Goal: Task Accomplishment & Management: Manage account settings

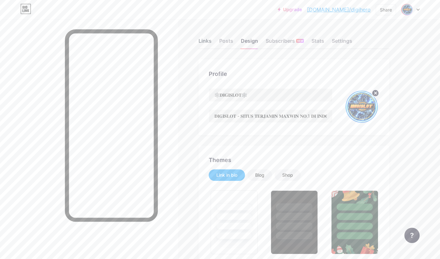
click at [210, 42] on div "Links" at bounding box center [205, 42] width 13 height 11
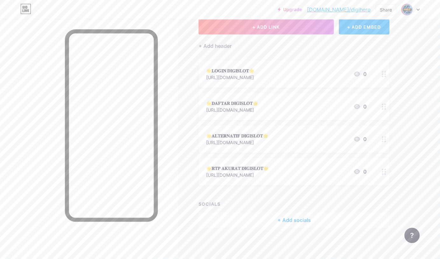
scroll to position [40, 0]
click at [291, 73] on div "🌟𝐋𝐎𝐆𝐈𝐍 𝐃𝐈𝐆𝐈𝐒𝐋𝐎𝐓🌟 [URL][DOMAIN_NAME] 0" at bounding box center [286, 73] width 160 height 15
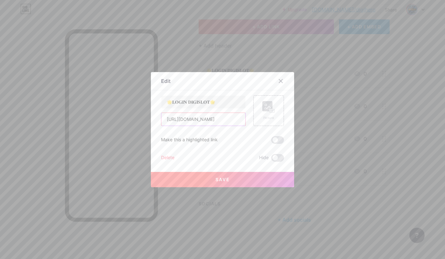
click at [208, 122] on input "[URL][DOMAIN_NAME]" at bounding box center [203, 119] width 84 height 13
paste input "digi2th"
type input "[URL][DOMAIN_NAME]"
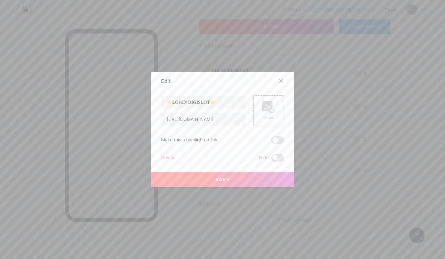
click at [255, 176] on button "Save" at bounding box center [222, 179] width 143 height 15
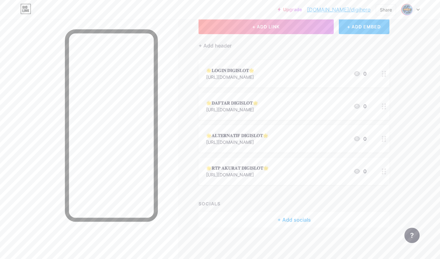
click at [236, 109] on div "[URL][DOMAIN_NAME]" at bounding box center [232, 109] width 52 height 7
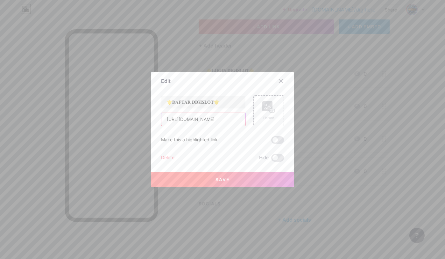
click at [196, 117] on input "[URL][DOMAIN_NAME]" at bounding box center [203, 119] width 84 height 13
paste input "digi2th"
type input "[URL][DOMAIN_NAME]"
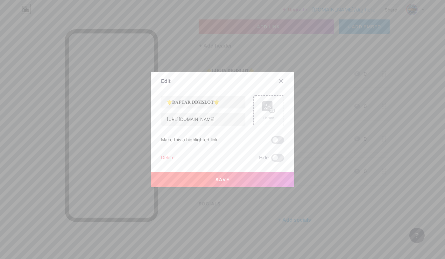
click at [234, 179] on button "Save" at bounding box center [222, 179] width 143 height 15
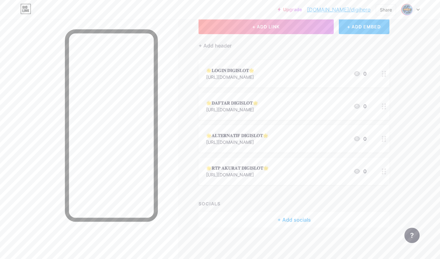
click at [251, 140] on div "[URL][DOMAIN_NAME]" at bounding box center [237, 142] width 62 height 7
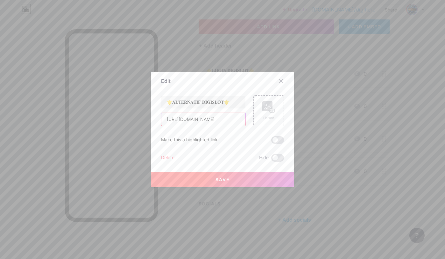
click at [207, 117] on input "[URL][DOMAIN_NAME]" at bounding box center [203, 119] width 84 height 13
paste input "digi2th"
type input "[URL][DOMAIN_NAME]"
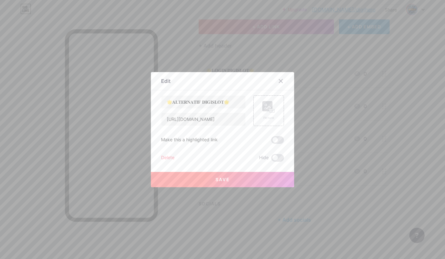
click at [268, 176] on button "Save" at bounding box center [222, 179] width 143 height 15
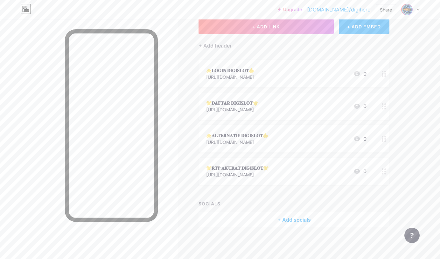
click at [254, 174] on div "[URL][DOMAIN_NAME]" at bounding box center [237, 174] width 62 height 7
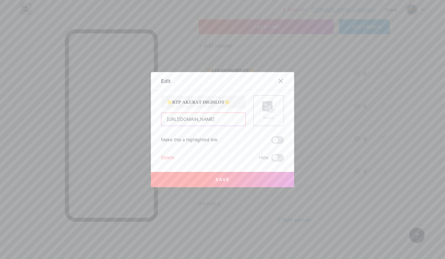
click at [214, 123] on input "[URL][DOMAIN_NAME]" at bounding box center [203, 119] width 84 height 13
paste input "digi2th"
type input "[URL][DOMAIN_NAME]"
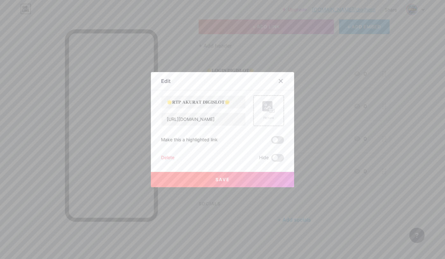
click at [250, 176] on button "Save" at bounding box center [222, 179] width 143 height 15
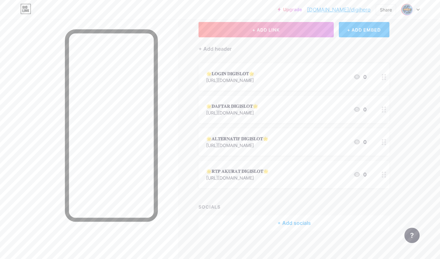
scroll to position [0, 0]
